Goal: Contribute content

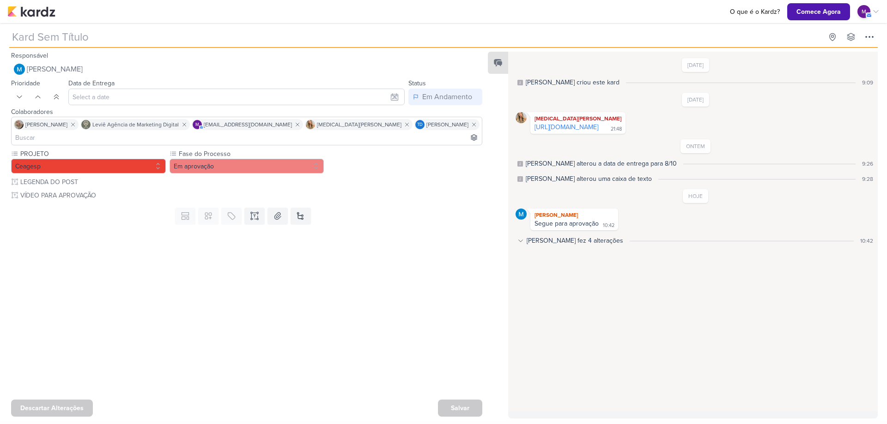
type input "[REELS] Soda Italiana"
type input "[DATE] 23:59"
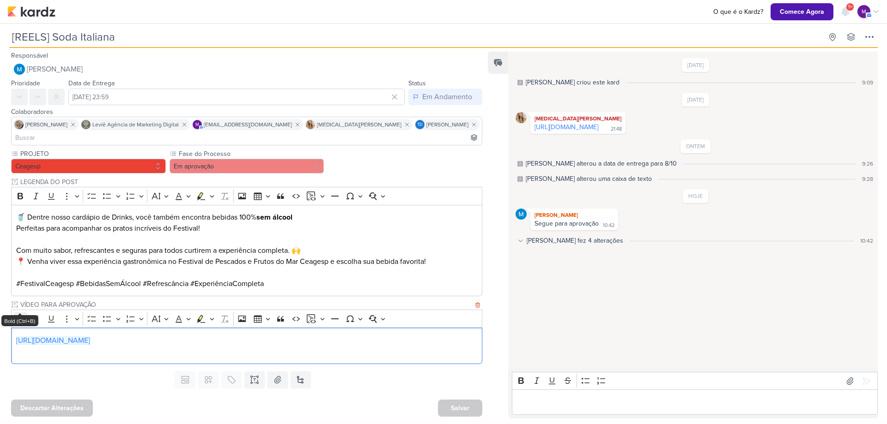
drag, startPoint x: 282, startPoint y: 328, endPoint x: 14, endPoint y: 302, distance: 268.7
click at [14, 310] on div "Rich Text Editor Bold Italic Underline More To-do List Bulleted List Bulleted L…" at bounding box center [246, 337] width 471 height 54
copy link "[URL][DOMAIN_NAME]"
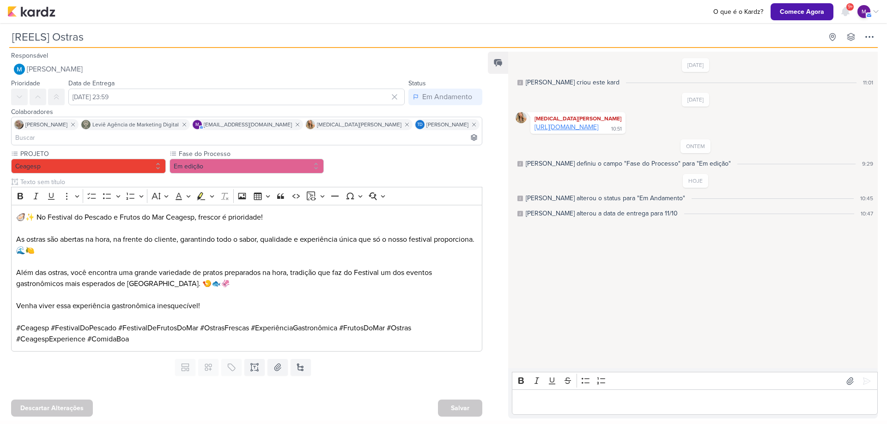
drag, startPoint x: 880, startPoint y: 138, endPoint x: 662, endPoint y: 129, distance: 218.1
click at [880, 139] on div "Responsável MARIANA MIRANDA Nenhum contato encontrado create new contact Novo C…" at bounding box center [443, 234] width 887 height 373
